Goal: Information Seeking & Learning: Learn about a topic

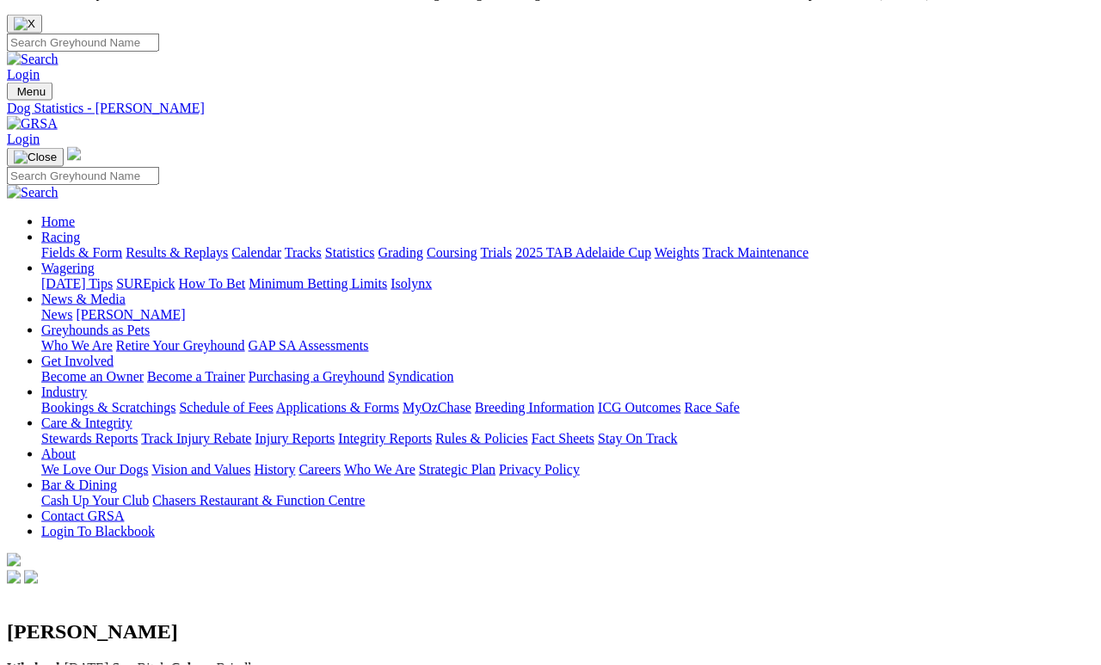
scroll to position [28, 0]
click at [111, 246] on link "Fields & Form" at bounding box center [81, 253] width 81 height 15
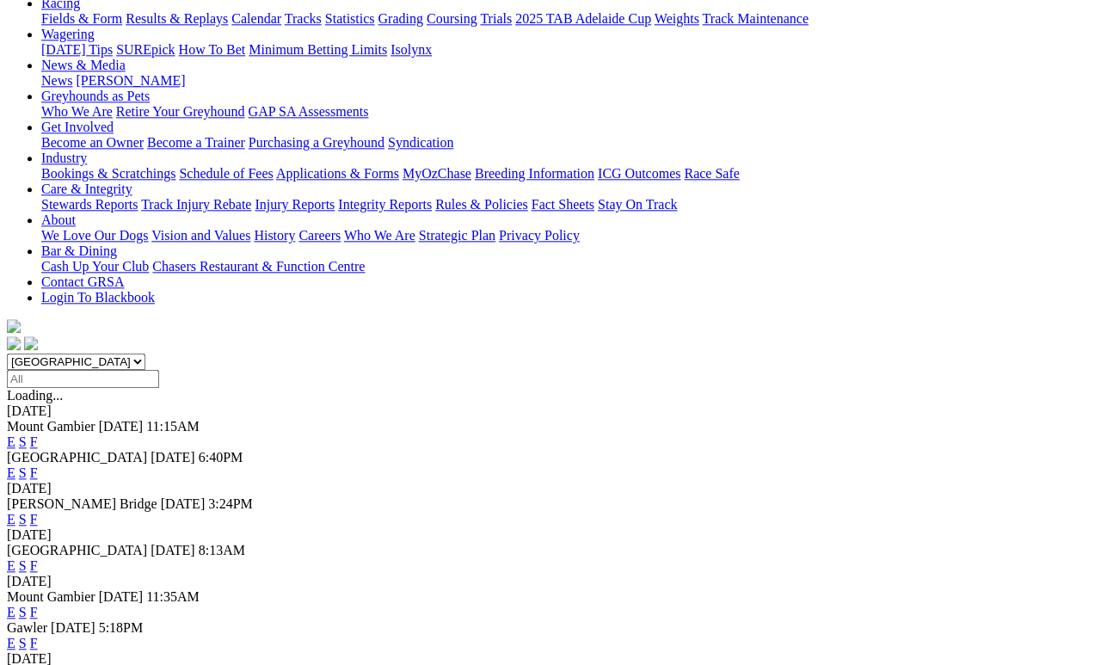
scroll to position [262, 0]
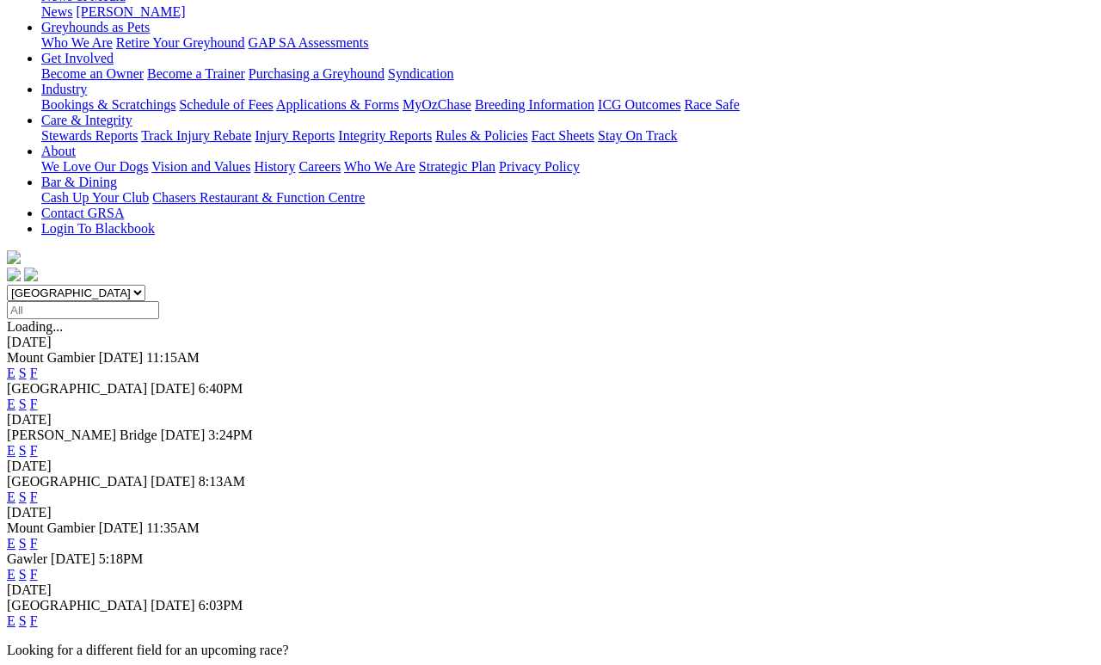
scroll to position [331, 0]
click at [38, 567] on link "F" at bounding box center [34, 574] width 8 height 15
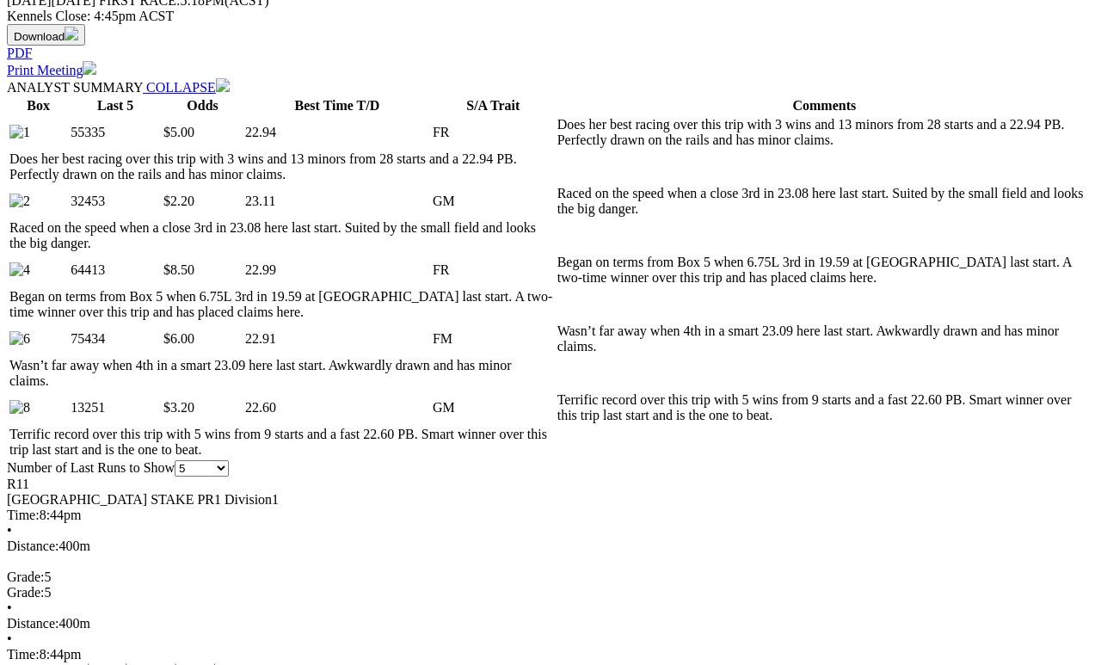
scroll to position [877, 0]
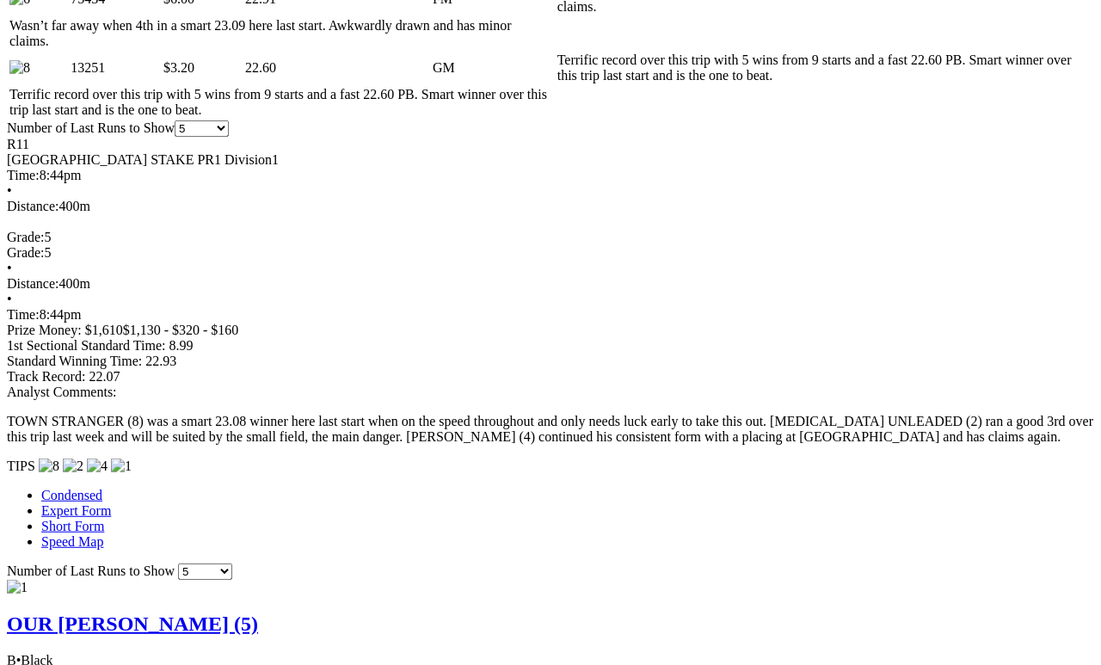
scroll to position [1215, 0]
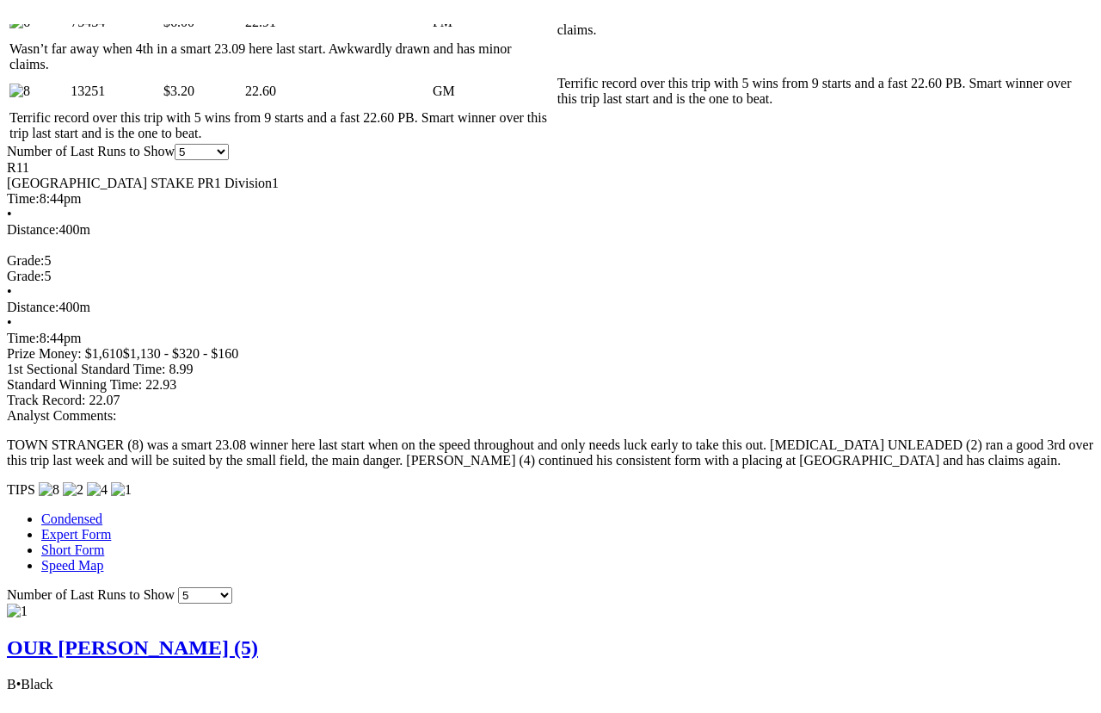
scroll to position [21, 0]
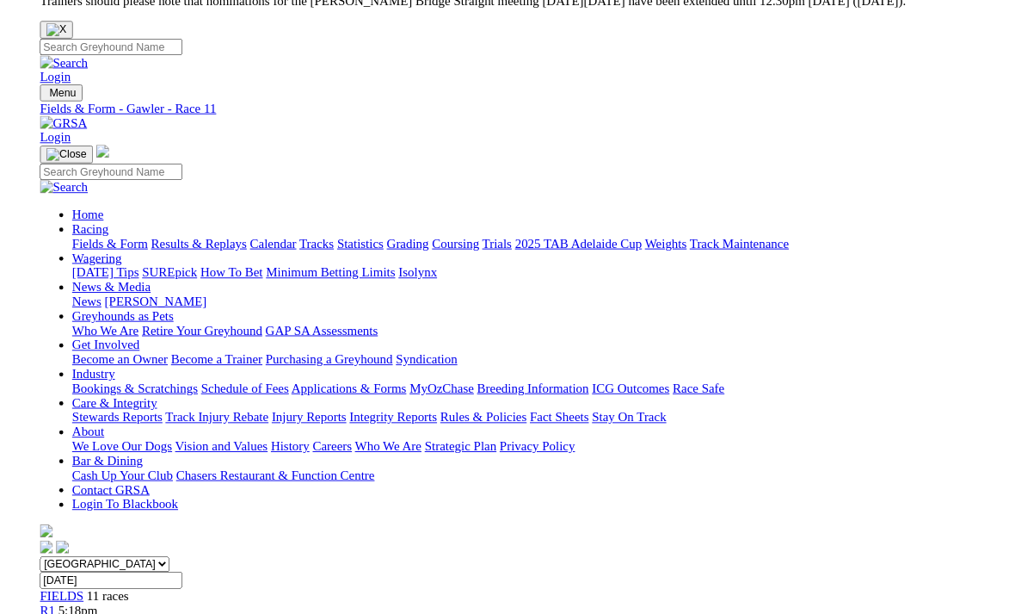
scroll to position [1237, 0]
